Goal: Task Accomplishment & Management: Use online tool/utility

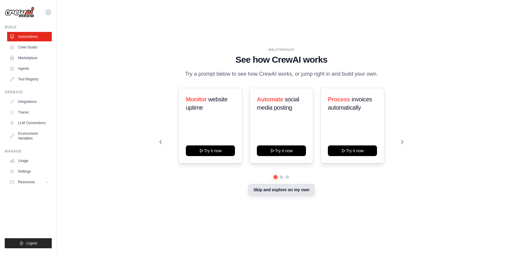
click at [289, 190] on button "Skip and explore on my own" at bounding box center [281, 189] width 66 height 11
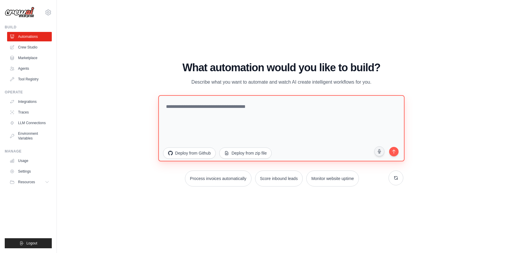
click at [240, 121] on textarea at bounding box center [281, 128] width 246 height 66
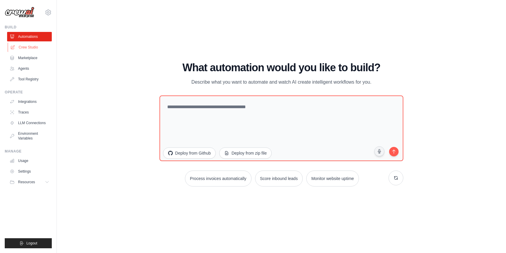
click at [38, 46] on link "Crew Studio" at bounding box center [30, 47] width 45 height 9
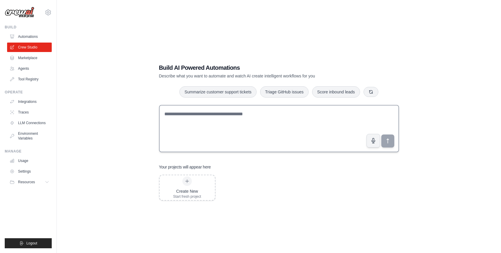
scroll to position [1, 0]
click at [29, 35] on link "Automations" at bounding box center [30, 36] width 45 height 9
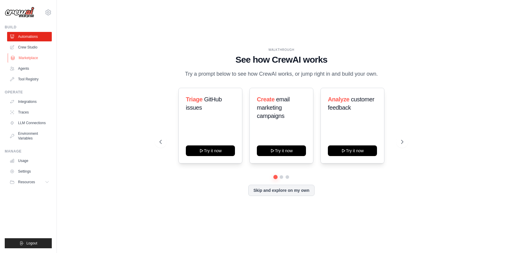
click at [30, 56] on link "Marketplace" at bounding box center [30, 57] width 45 height 9
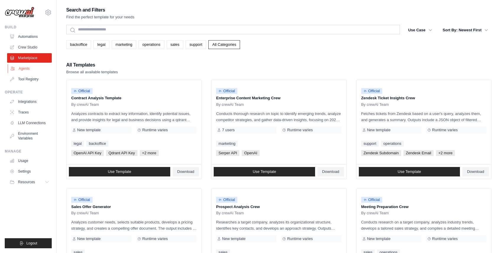
click at [27, 70] on link "Agents" at bounding box center [30, 68] width 45 height 9
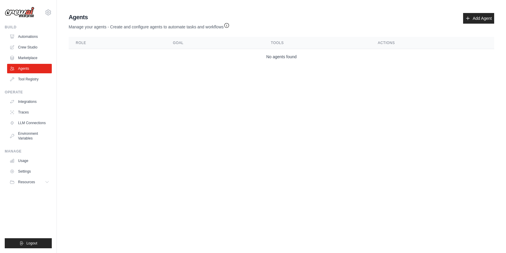
click at [487, 12] on div "Agents Manage your agents - Create and configure agents to automate tasks and w…" at bounding box center [281, 39] width 430 height 56
click at [480, 21] on link "Add Agent" at bounding box center [478, 18] width 31 height 11
